Goal: Task Accomplishment & Management: Complete application form

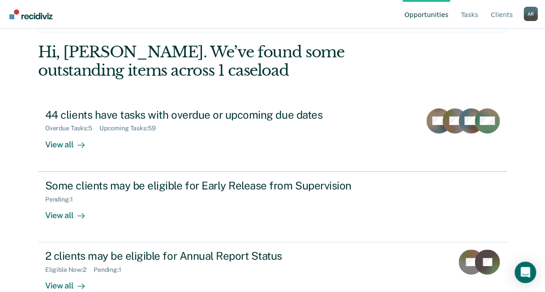
scroll to position [45, 0]
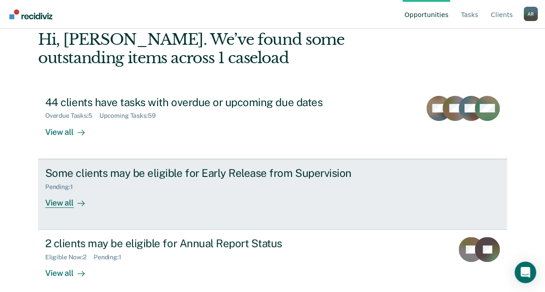
click at [46, 198] on div "View all" at bounding box center [70, 198] width 50 height 17
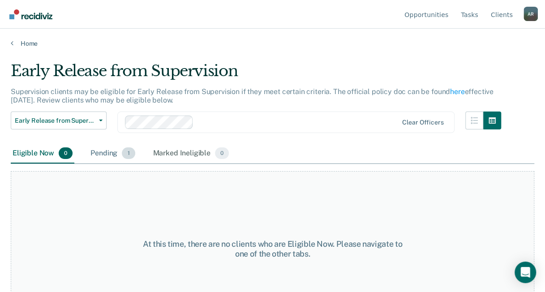
click at [127, 150] on span "1" at bounding box center [128, 153] width 13 height 12
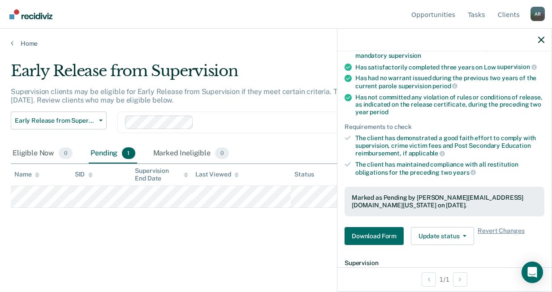
scroll to position [179, 0]
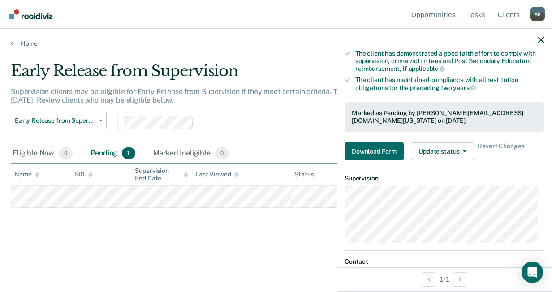
click at [445, 161] on div "Requirements validated by OIMS data Has been under supervision for at least one…" at bounding box center [444, 47] width 214 height 241
click at [450, 148] on button "Update status" at bounding box center [442, 151] width 63 height 18
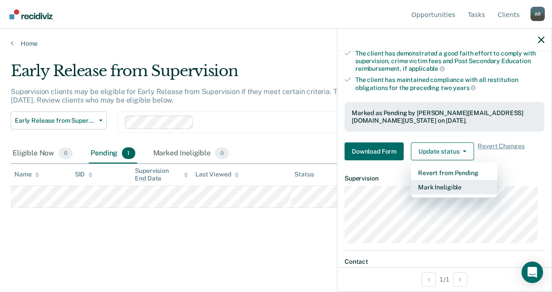
click at [442, 181] on button "Mark Ineligible" at bounding box center [454, 187] width 86 height 14
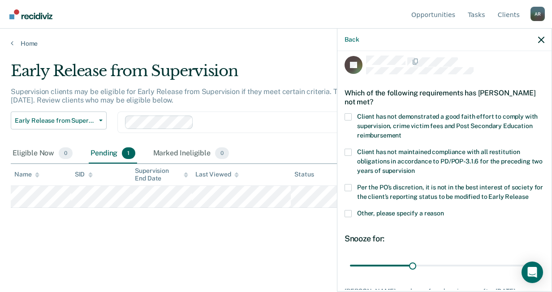
scroll to position [0, 0]
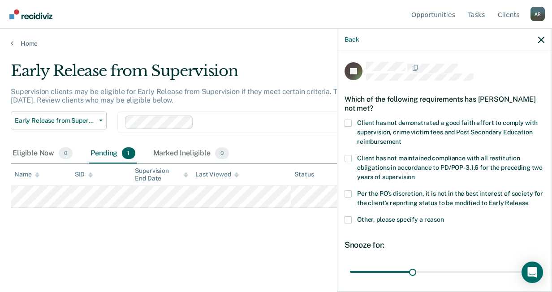
click at [349, 197] on label "Per the PO’s discretion, it is not in the best interest of society for the clie…" at bounding box center [444, 199] width 200 height 19
click at [528, 200] on input "Per the PO’s discretion, it is not in the best interest of society for the clie…" at bounding box center [528, 200] width 0 height 0
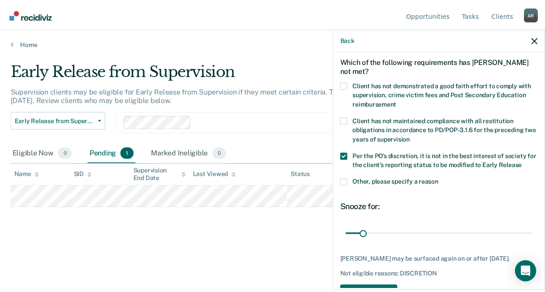
scroll to position [67, 0]
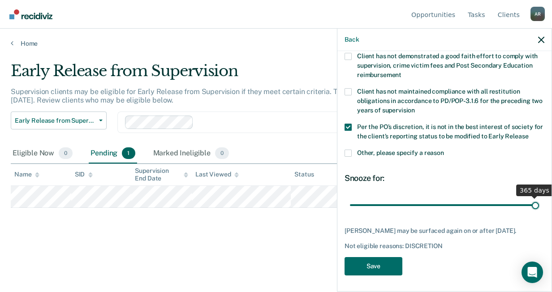
drag, startPoint x: 363, startPoint y: 202, endPoint x: 571, endPoint y: 197, distance: 208.2
type input "365"
click at [539, 197] on input "range" at bounding box center [444, 205] width 189 height 16
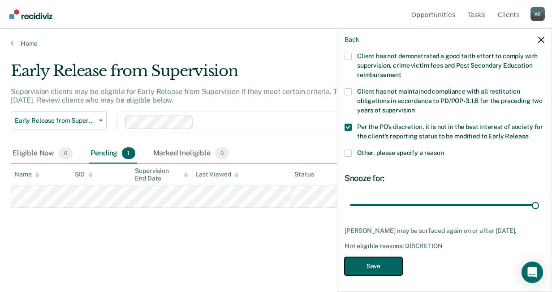
click at [374, 267] on button "Save" at bounding box center [373, 266] width 58 height 18
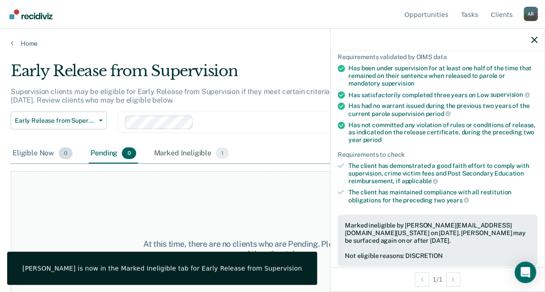
click at [22, 156] on div "Eligible Now 0" at bounding box center [43, 154] width 64 height 20
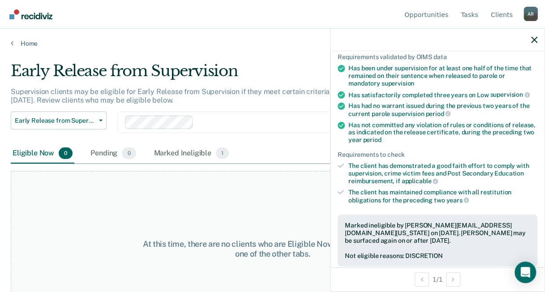
click at [14, 38] on div "Home" at bounding box center [272, 38] width 545 height 19
click at [8, 43] on div "Home" at bounding box center [272, 38] width 545 height 19
click at [33, 46] on link "Home" at bounding box center [272, 43] width 523 height 8
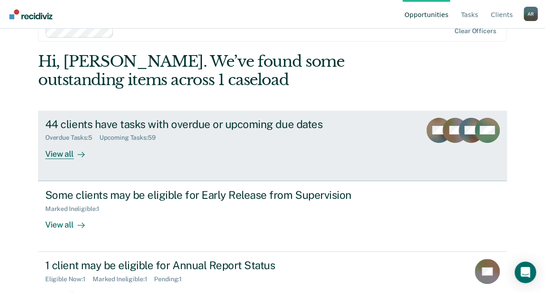
scroll to position [52, 0]
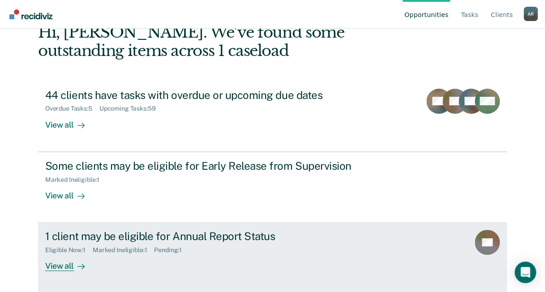
click at [156, 241] on div "1 client may be eligible for Annual Report Status" at bounding box center [202, 236] width 314 height 13
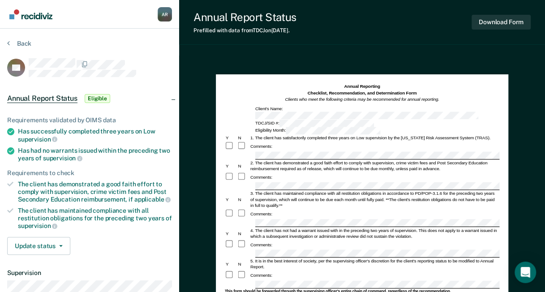
scroll to position [90, 0]
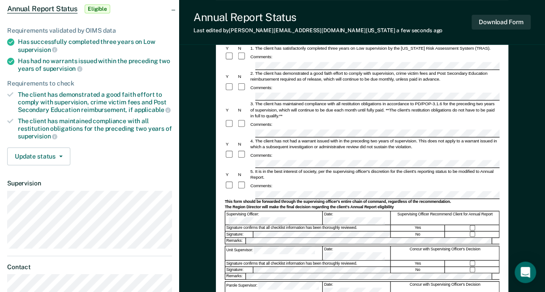
drag, startPoint x: 218, startPoint y: 163, endPoint x: 224, endPoint y: 164, distance: 6.3
click at [218, 163] on div "Annual Reporting Checklist, Recommendation, and Determination Form Clients who …" at bounding box center [362, 175] width 292 height 381
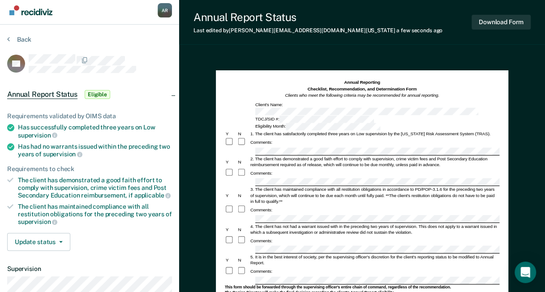
scroll to position [0, 0]
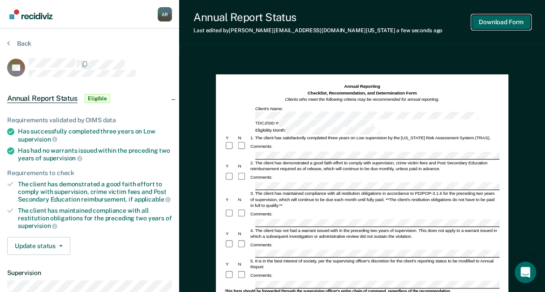
click at [484, 22] on button "Download Form" at bounding box center [500, 22] width 59 height 15
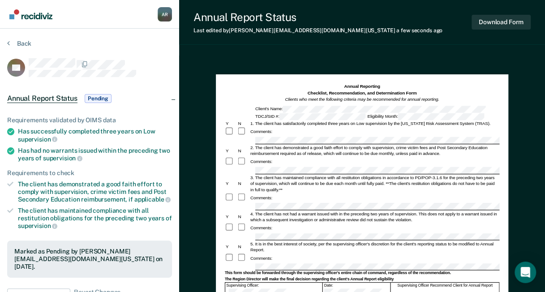
click at [96, 99] on span "Pending" at bounding box center [98, 98] width 27 height 9
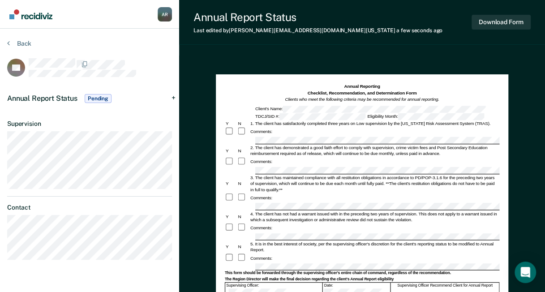
click at [15, 49] on div "Back" at bounding box center [89, 48] width 165 height 19
click at [10, 45] on button "Back" at bounding box center [19, 43] width 24 height 8
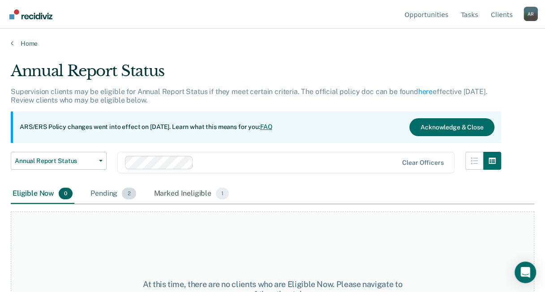
click at [108, 191] on div "Pending 2" at bounding box center [113, 194] width 49 height 20
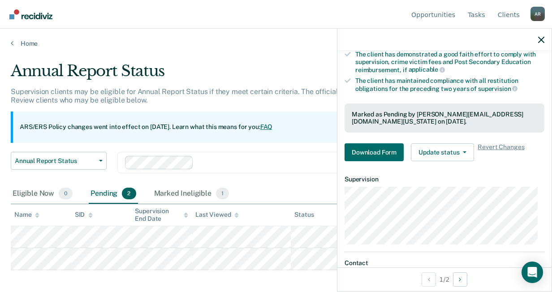
scroll to position [181, 0]
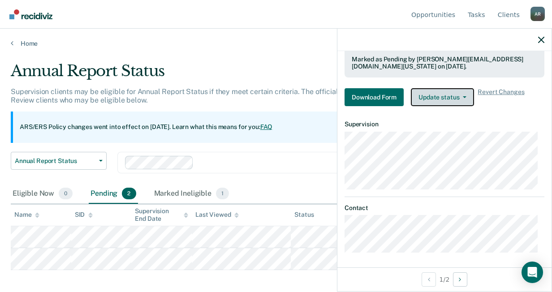
click at [439, 96] on button "Update status" at bounding box center [442, 97] width 63 height 18
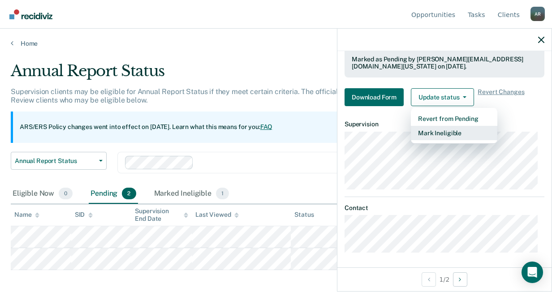
click at [432, 130] on button "Mark Ineligible" at bounding box center [454, 133] width 86 height 14
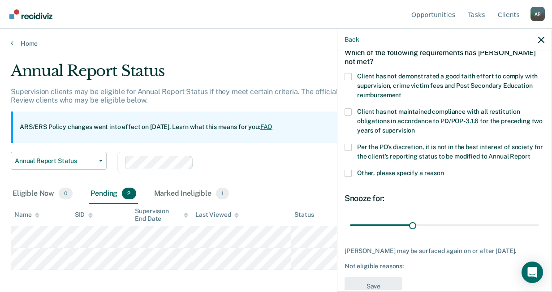
scroll to position [76, 0]
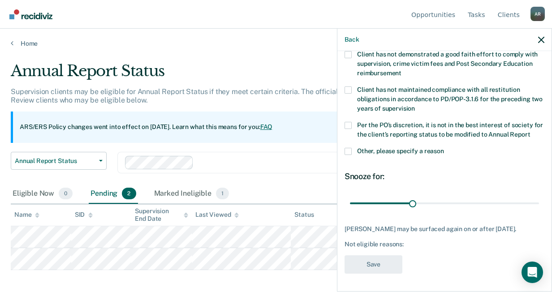
click at [349, 122] on span at bounding box center [347, 125] width 7 height 7
click at [530, 131] on input "Per the PO’s discretion, it is not in the best interest of society for the clie…" at bounding box center [530, 131] width 0 height 0
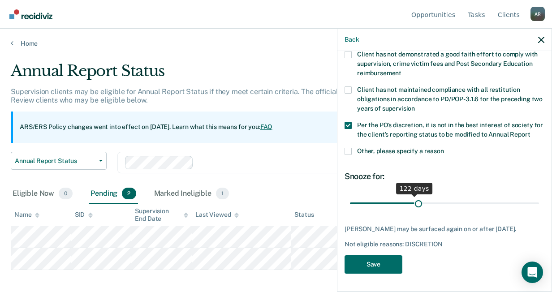
drag, startPoint x: 367, startPoint y: 204, endPoint x: 415, endPoint y: 202, distance: 48.4
type input "131"
click at [415, 202] on input "range" at bounding box center [444, 203] width 189 height 16
click at [373, 265] on button "Save" at bounding box center [373, 264] width 58 height 18
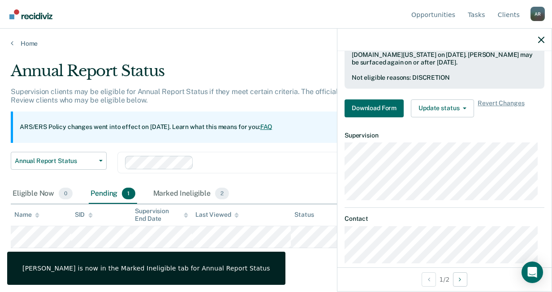
scroll to position [203, 0]
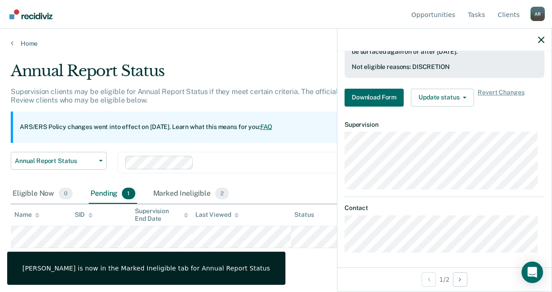
click at [302, 259] on main "Annual Report Status Supervision clients may be eligible for Annual Report Stat…" at bounding box center [276, 168] width 552 height 242
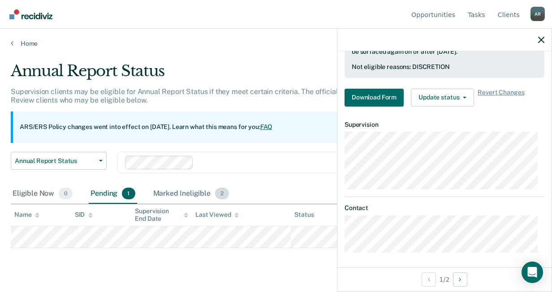
click at [188, 188] on div "Marked Ineligible 2" at bounding box center [191, 194] width 80 height 20
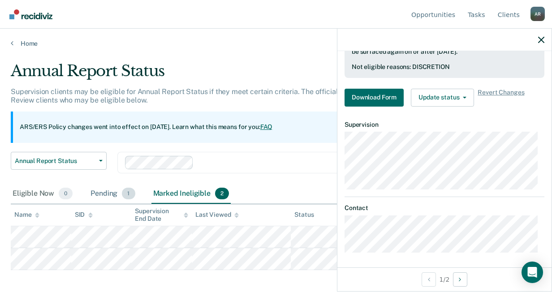
click at [90, 192] on div "Pending 1" at bounding box center [113, 194] width 48 height 20
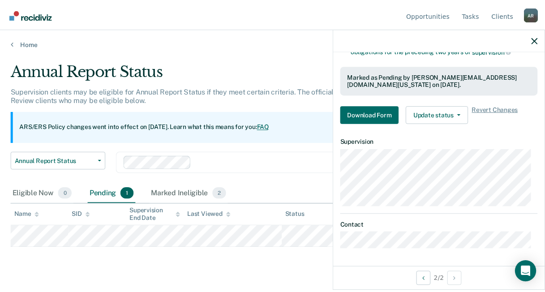
scroll to position [160, 0]
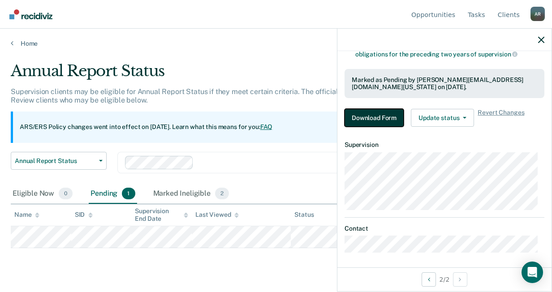
click at [377, 111] on button "Download Form" at bounding box center [373, 118] width 59 height 18
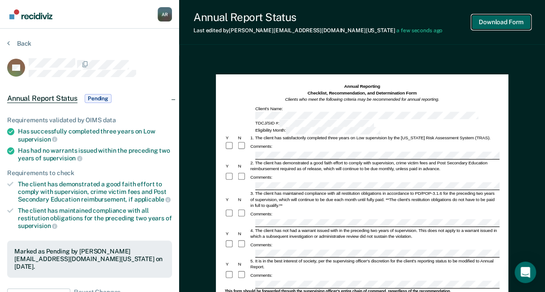
click at [497, 27] on button "Download Form" at bounding box center [500, 22] width 59 height 15
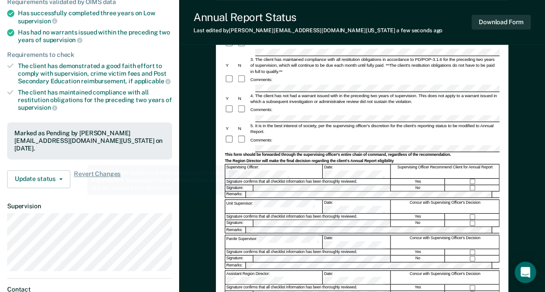
scroll to position [224, 0]
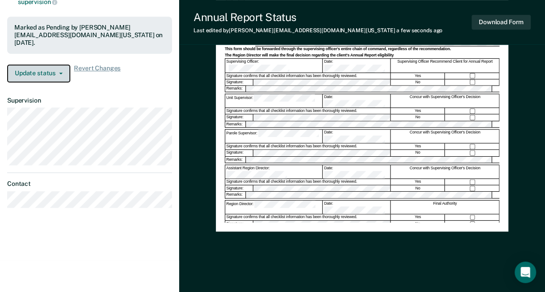
click at [45, 64] on button "Update status" at bounding box center [38, 73] width 63 height 18
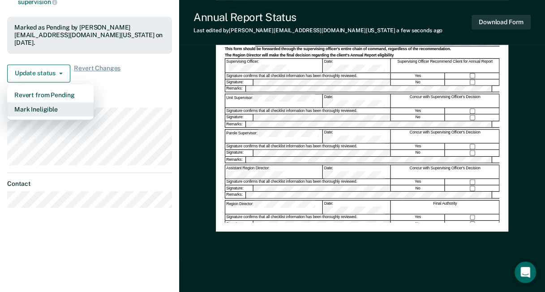
click at [60, 102] on button "Mark Ineligible" at bounding box center [50, 109] width 86 height 14
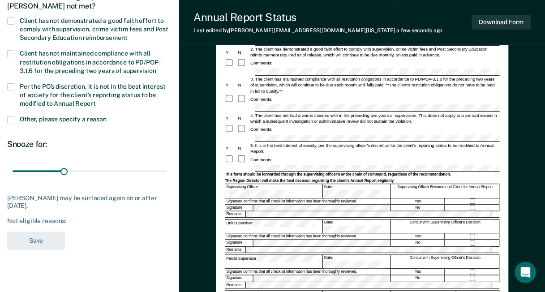
scroll to position [54, 0]
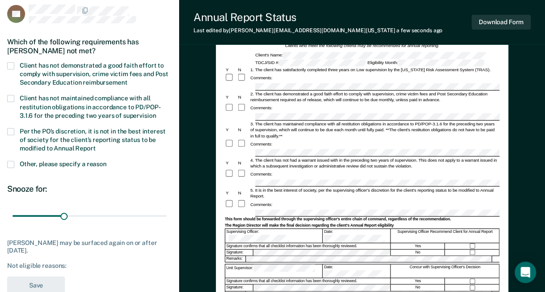
click at [18, 128] on label "Per the PO’s discretion, it is not in the best interest of society for the clie…" at bounding box center [89, 141] width 165 height 26
click at [96, 145] on input "Per the PO’s discretion, it is not in the best interest of society for the clie…" at bounding box center [96, 145] width 0 height 0
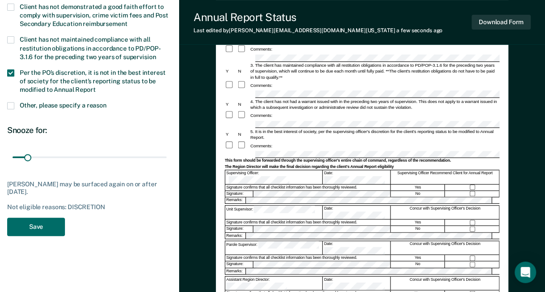
scroll to position [143, 0]
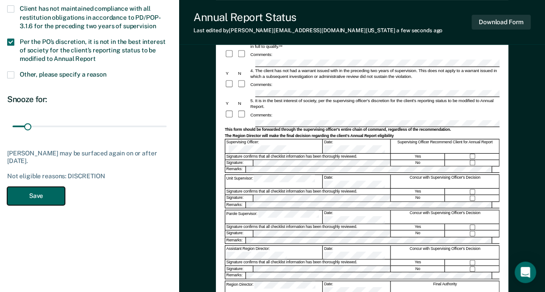
click at [43, 196] on button "Save" at bounding box center [36, 196] width 58 height 18
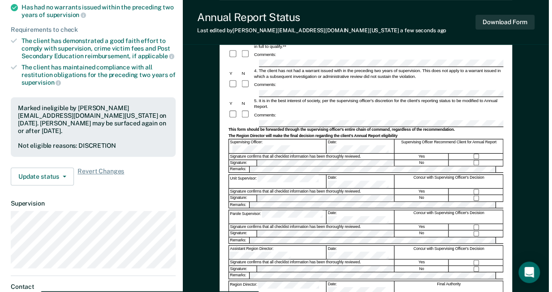
scroll to position [0, 0]
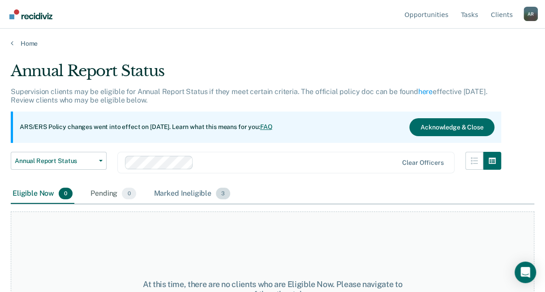
click at [183, 189] on div "Marked Ineligible 3" at bounding box center [192, 194] width 80 height 20
